Goal: Information Seeking & Learning: Learn about a topic

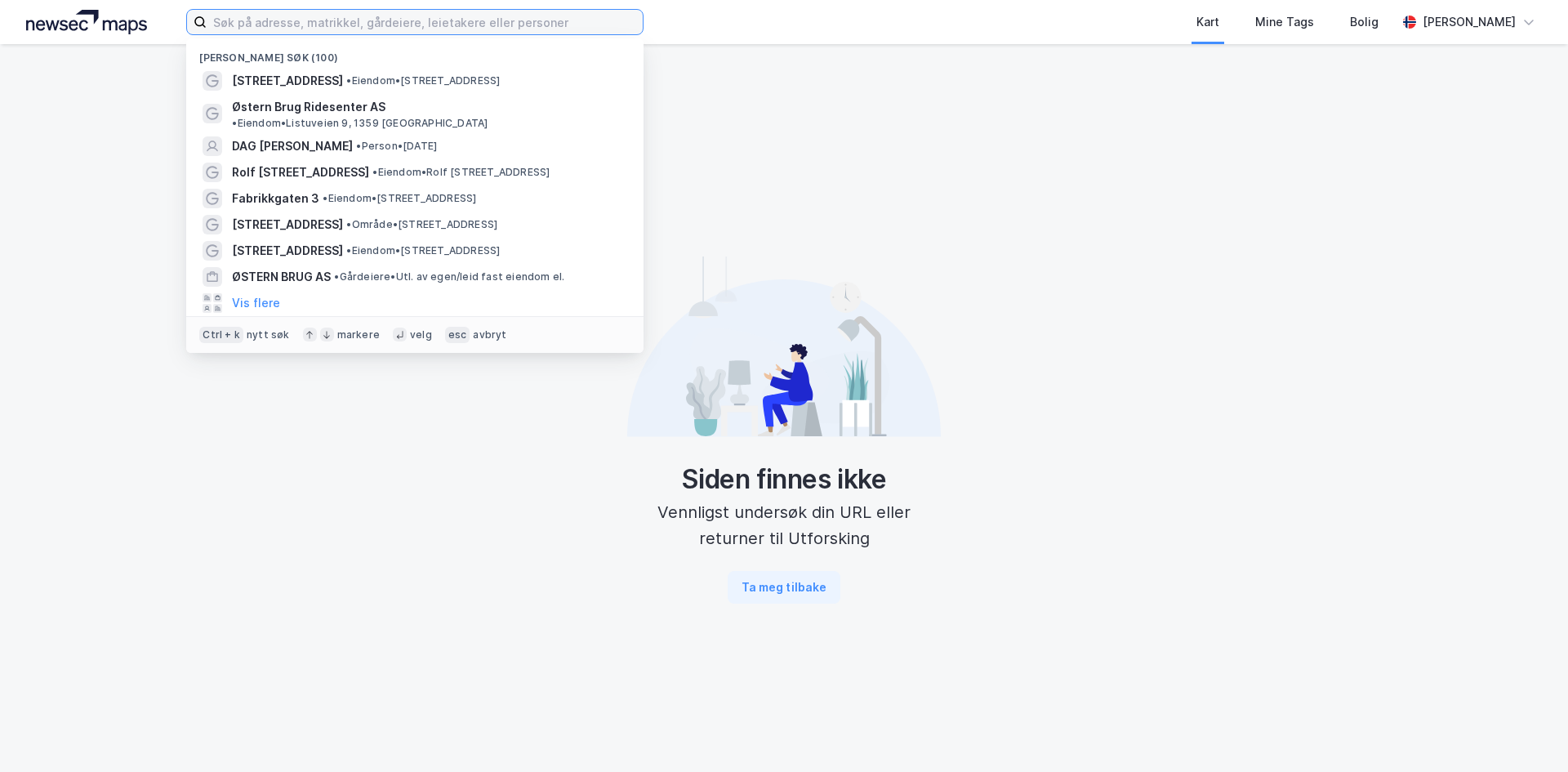
click at [348, 22] on input at bounding box center [425, 22] width 436 height 24
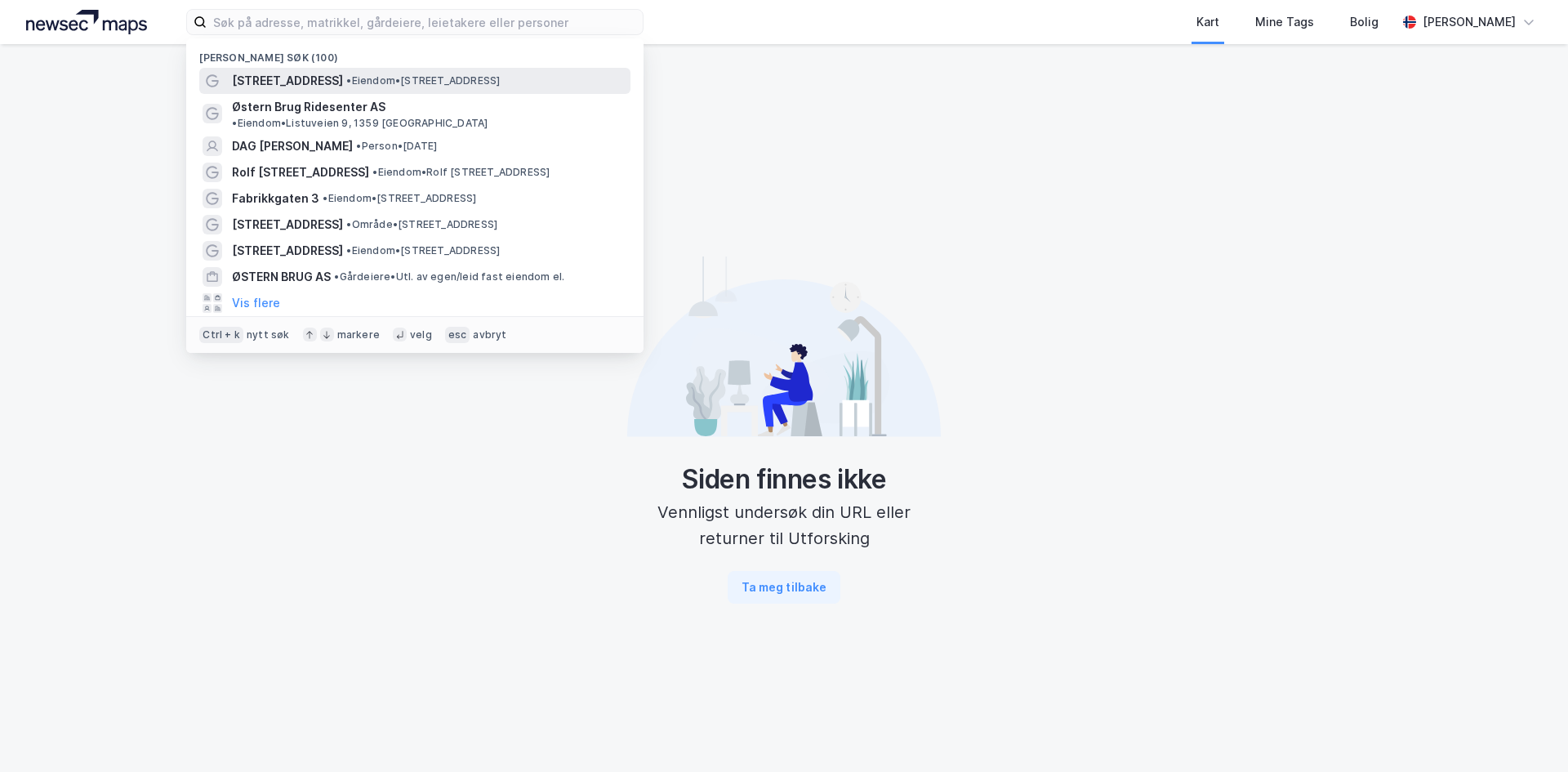
click at [358, 85] on span "• Eiendom • [STREET_ADDRESS]" at bounding box center [423, 81] width 154 height 13
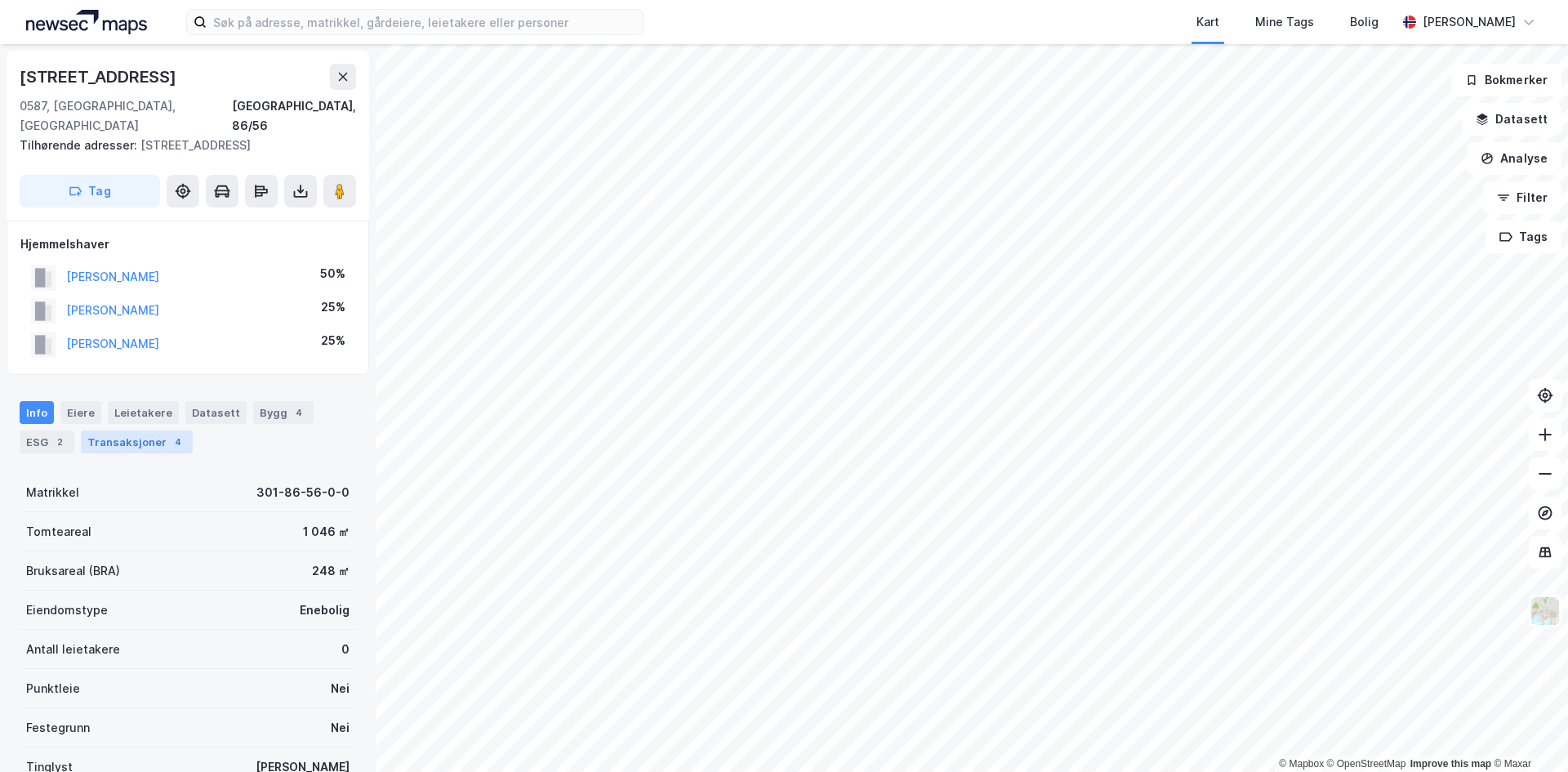
click at [132, 430] on div "Transaksjoner 4" at bounding box center [136, 441] width 112 height 23
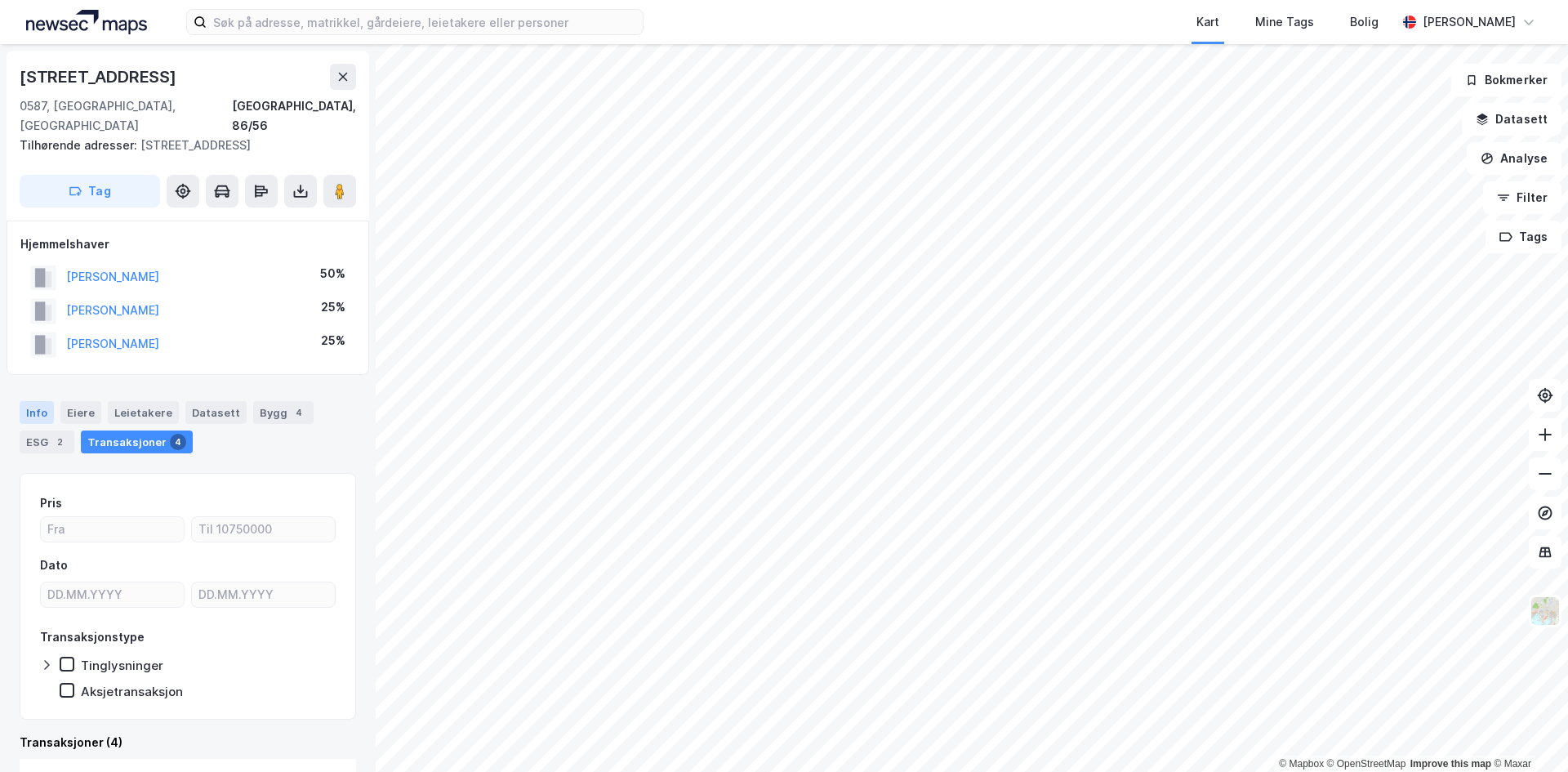
click at [39, 401] on div "Info" at bounding box center [36, 412] width 34 height 23
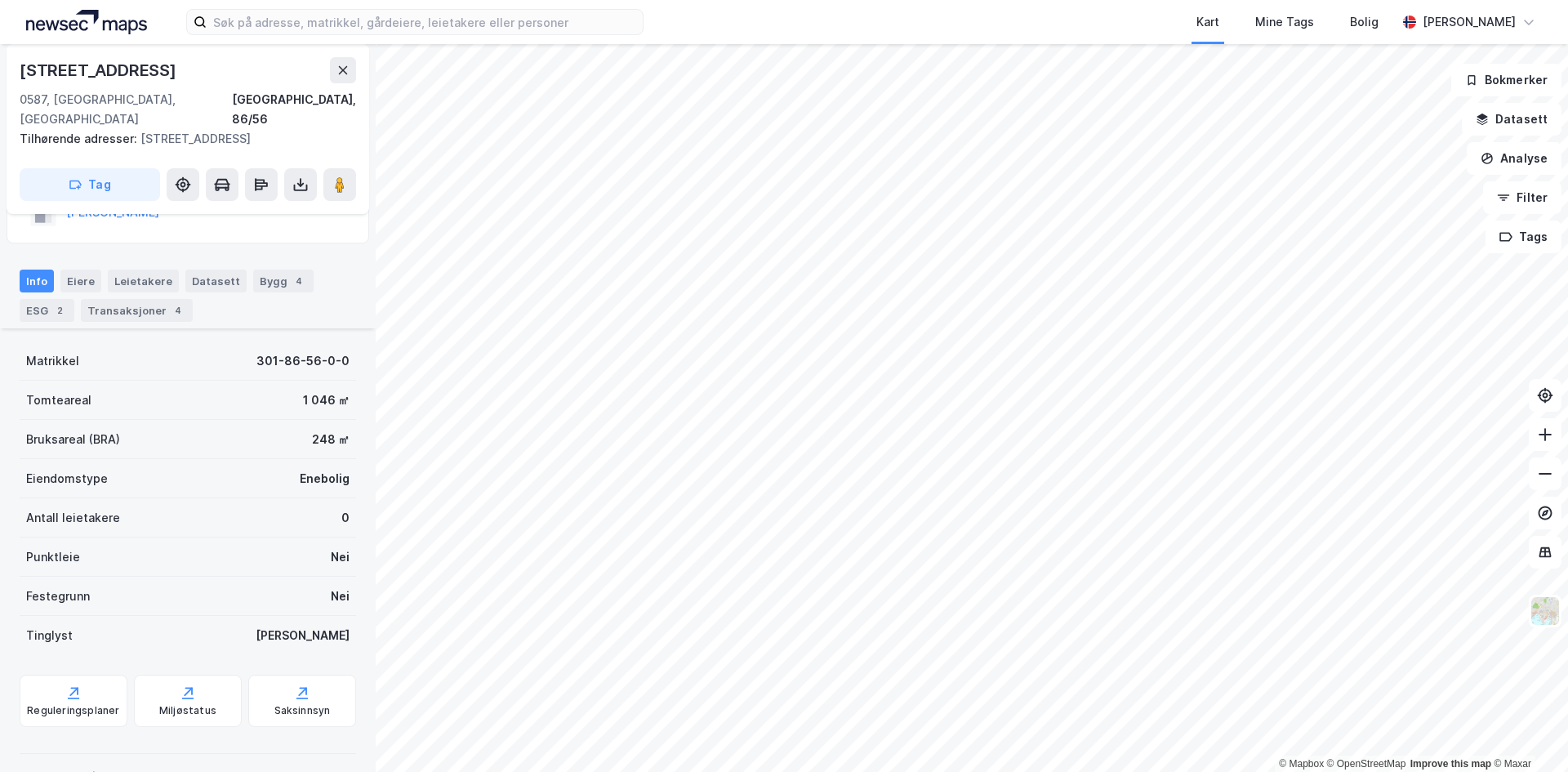
scroll to position [186, 0]
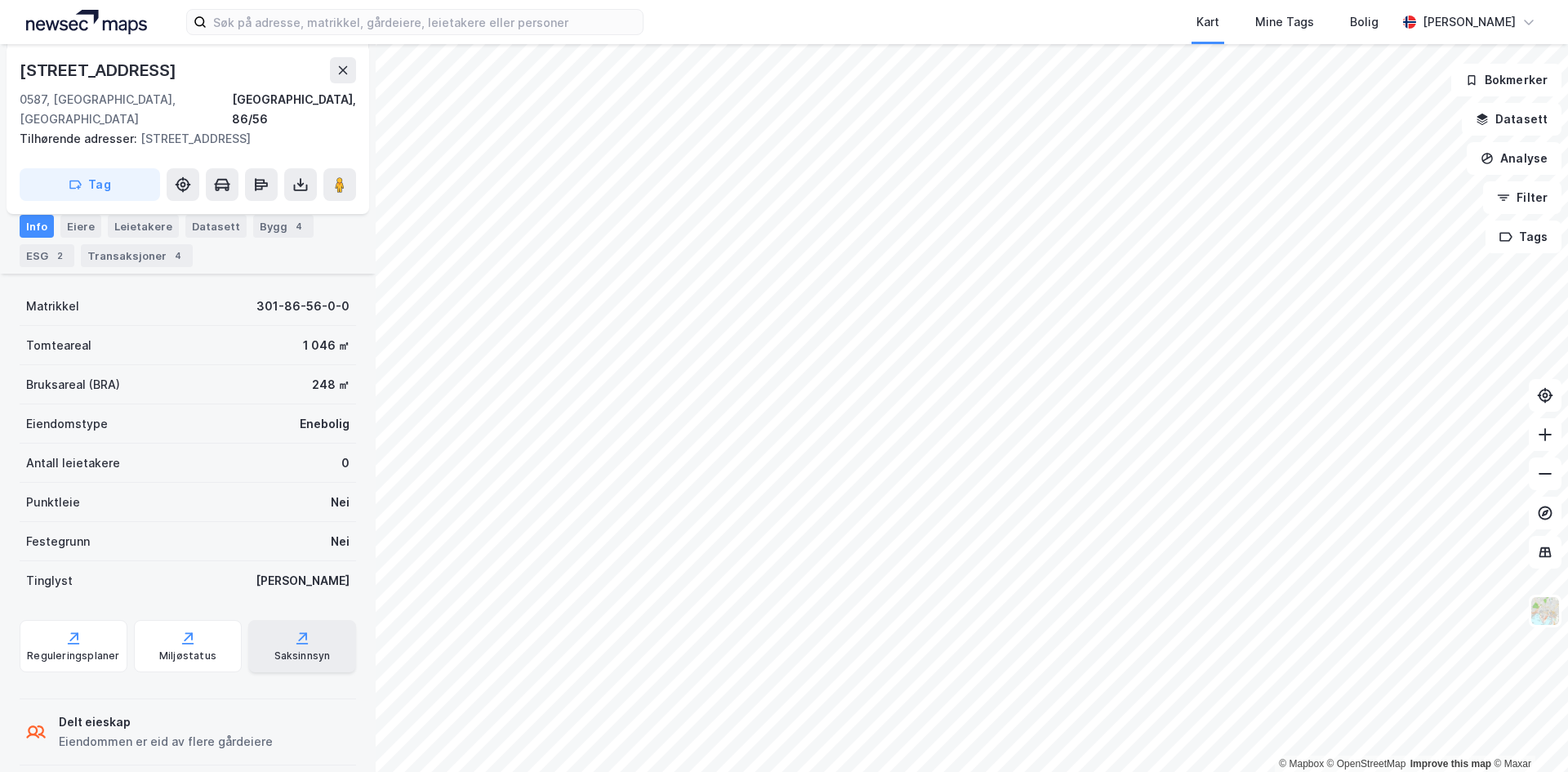
click at [301, 649] on div "Saksinnsyn" at bounding box center [302, 656] width 56 height 13
